Goal: Task Accomplishment & Management: Use online tool/utility

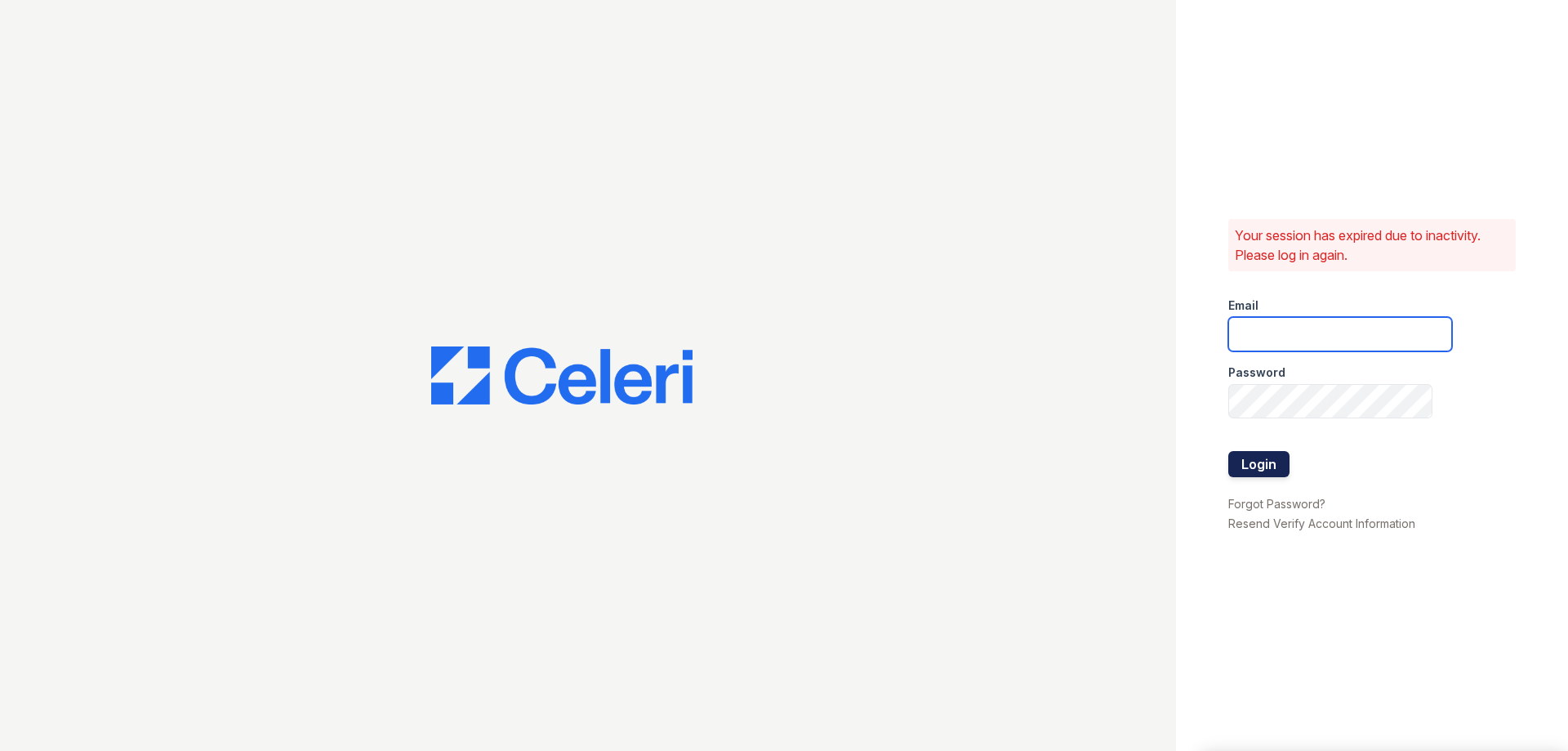
type input "[EMAIL_ADDRESS][DOMAIN_NAME]"
click at [1247, 464] on button "Login" at bounding box center [1259, 464] width 61 height 26
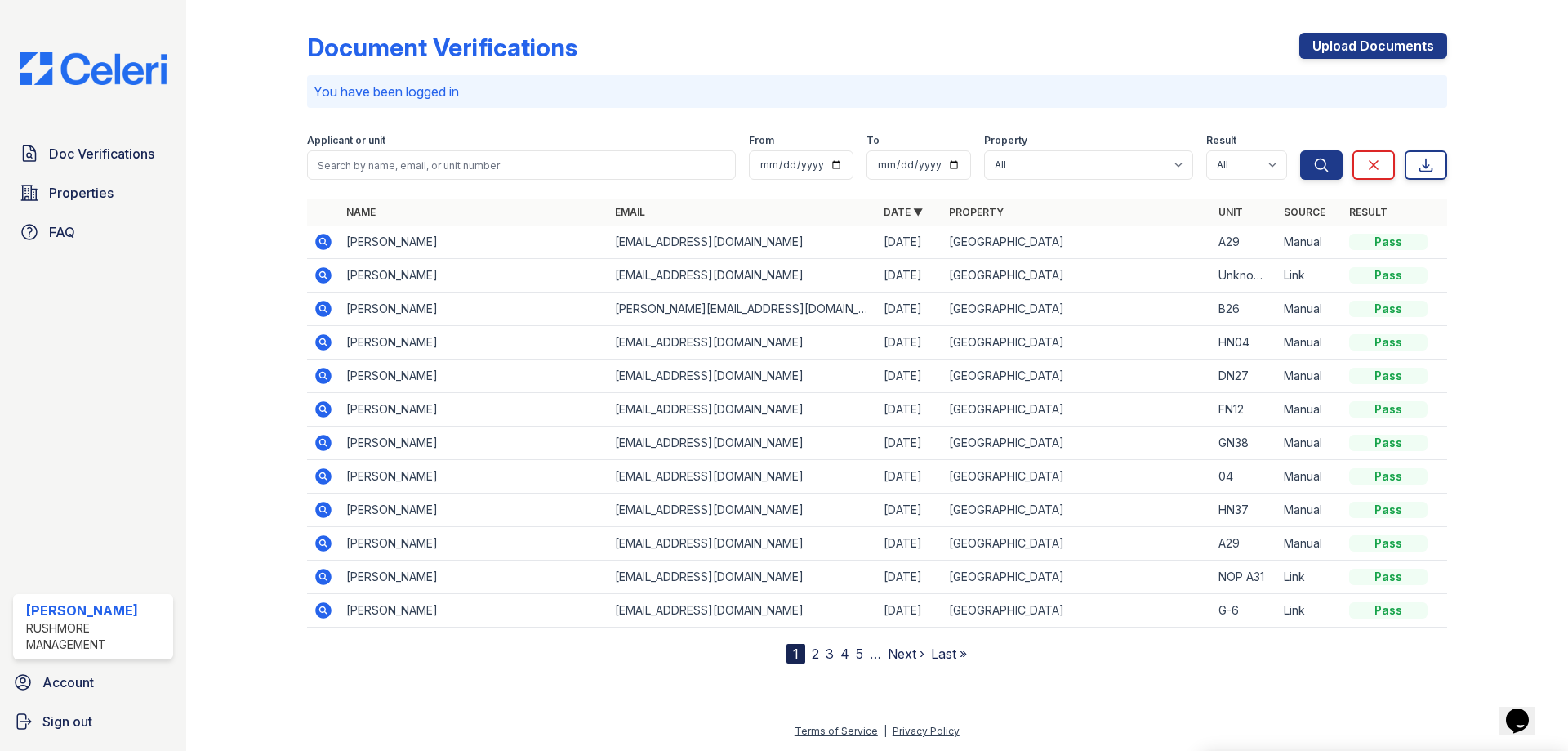
drag, startPoint x: 587, startPoint y: 47, endPoint x: 258, endPoint y: 3, distance: 331.9
click at [258, 3] on div "Document Verifications Upload Documents You have been logged in Filter Applican…" at bounding box center [878, 344] width 1330 height 690
click at [361, 50] on div "Document Verifications" at bounding box center [442, 47] width 270 height 30
click at [428, 48] on div "Document Verifications" at bounding box center [442, 47] width 270 height 30
drag, startPoint x: 573, startPoint y: 46, endPoint x: 300, endPoint y: 67, distance: 273.8
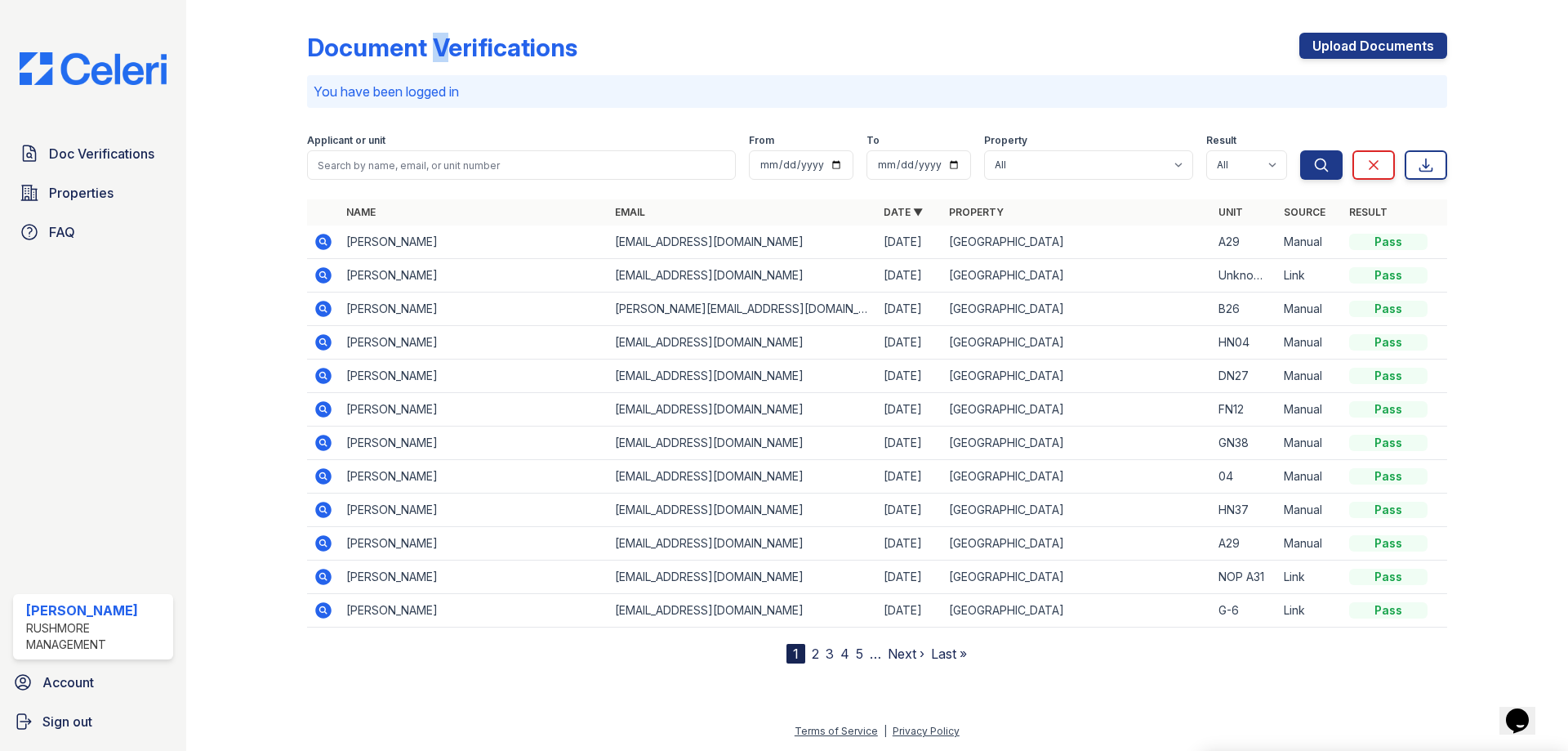
click at [300, 67] on div "Document Verifications Upload Documents You have been logged in Filter Applican…" at bounding box center [878, 344] width 1330 height 690
click at [425, 54] on div "Document Verifications" at bounding box center [442, 47] width 270 height 30
click at [429, 54] on div "Document Verifications" at bounding box center [442, 47] width 270 height 30
click at [429, 54] on div "Document Verifications" at bounding box center [442, 47] width 270 height 30
click at [424, 49] on div "Document Verifications" at bounding box center [442, 47] width 270 height 30
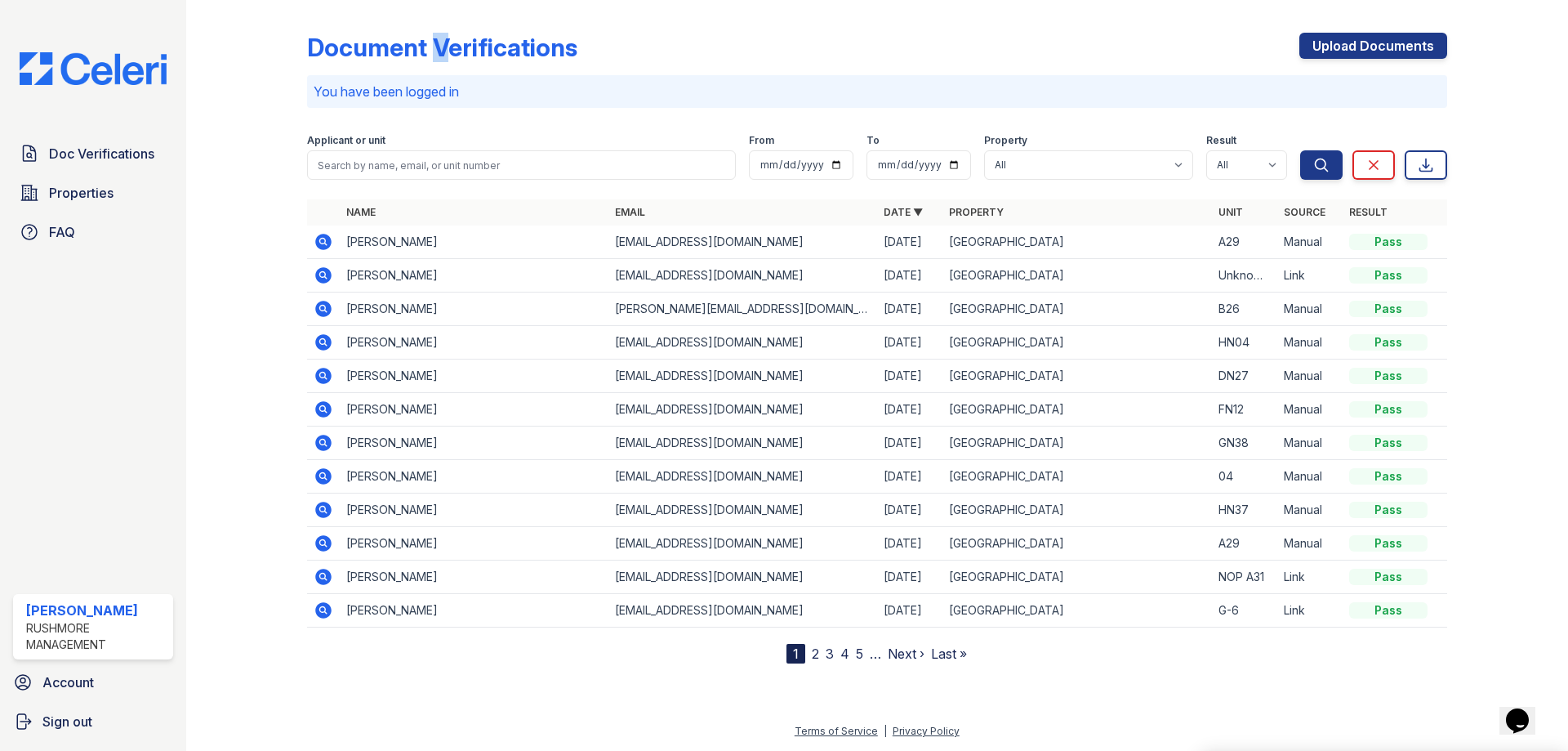
drag, startPoint x: 423, startPoint y: 41, endPoint x: 438, endPoint y: 52, distance: 18.6
click at [438, 52] on div "Document Verifications" at bounding box center [442, 47] width 270 height 30
